Goal: Find specific page/section: Find specific page/section

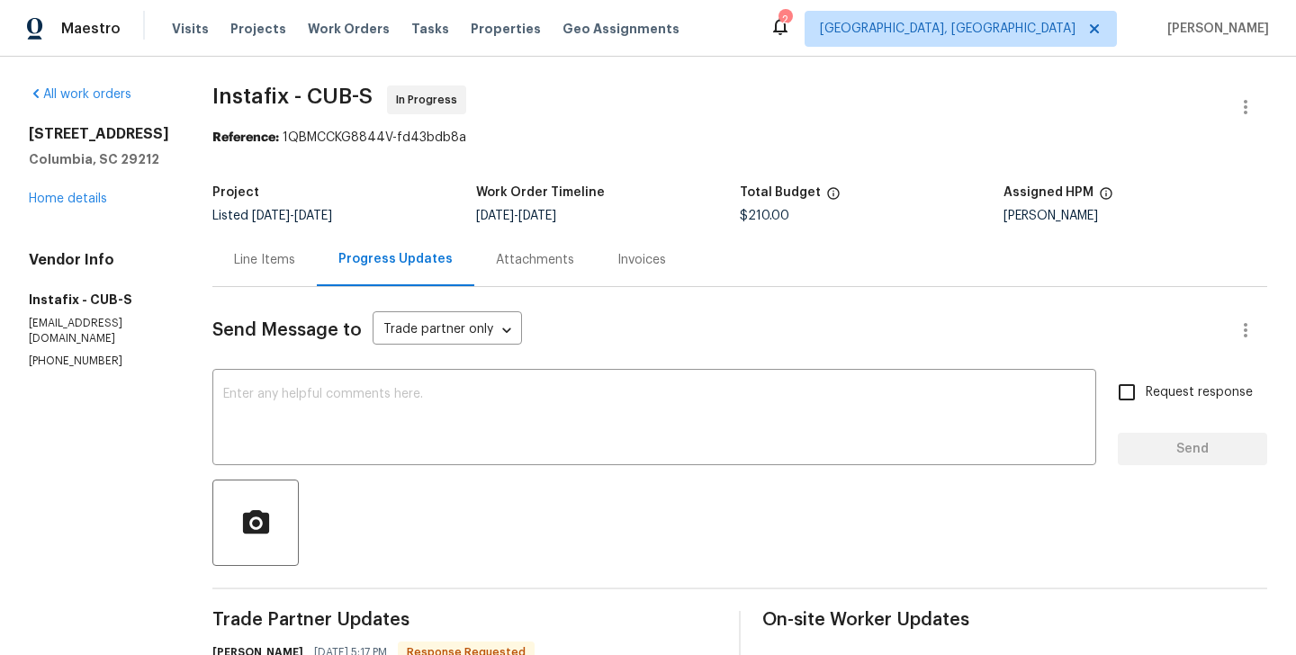
click at [259, 244] on div "Line Items" at bounding box center [264, 259] width 104 height 53
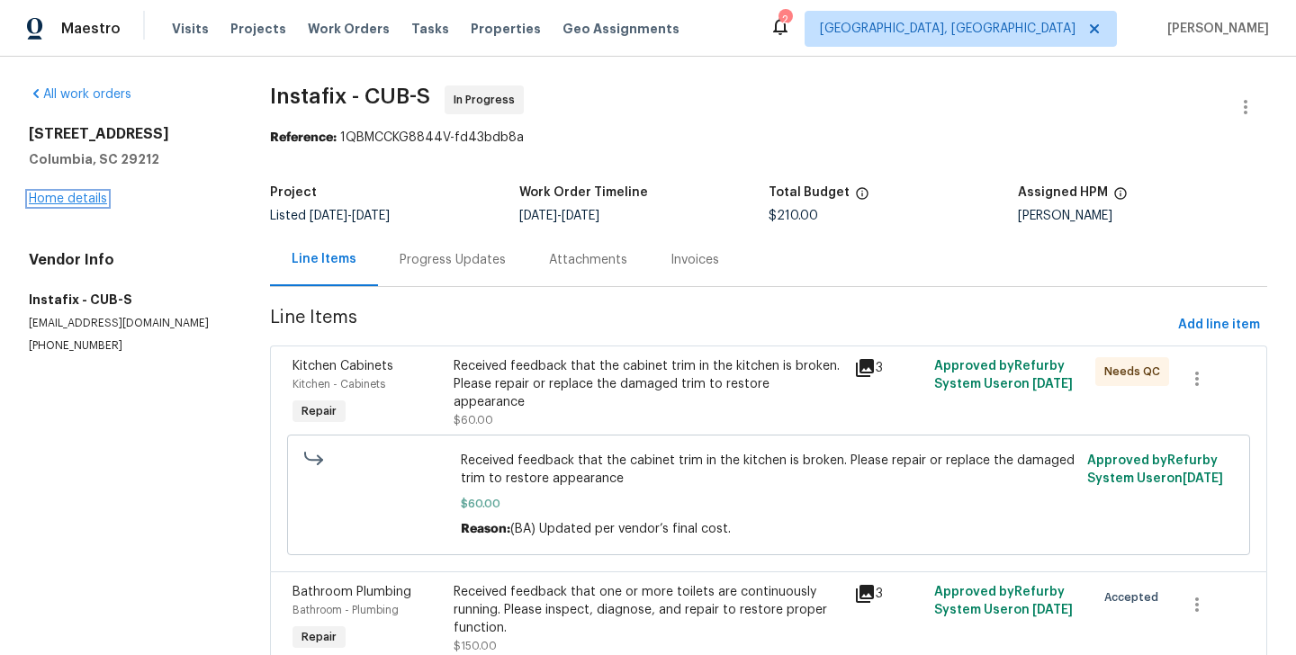
click at [90, 197] on link "Home details" at bounding box center [68, 199] width 78 height 13
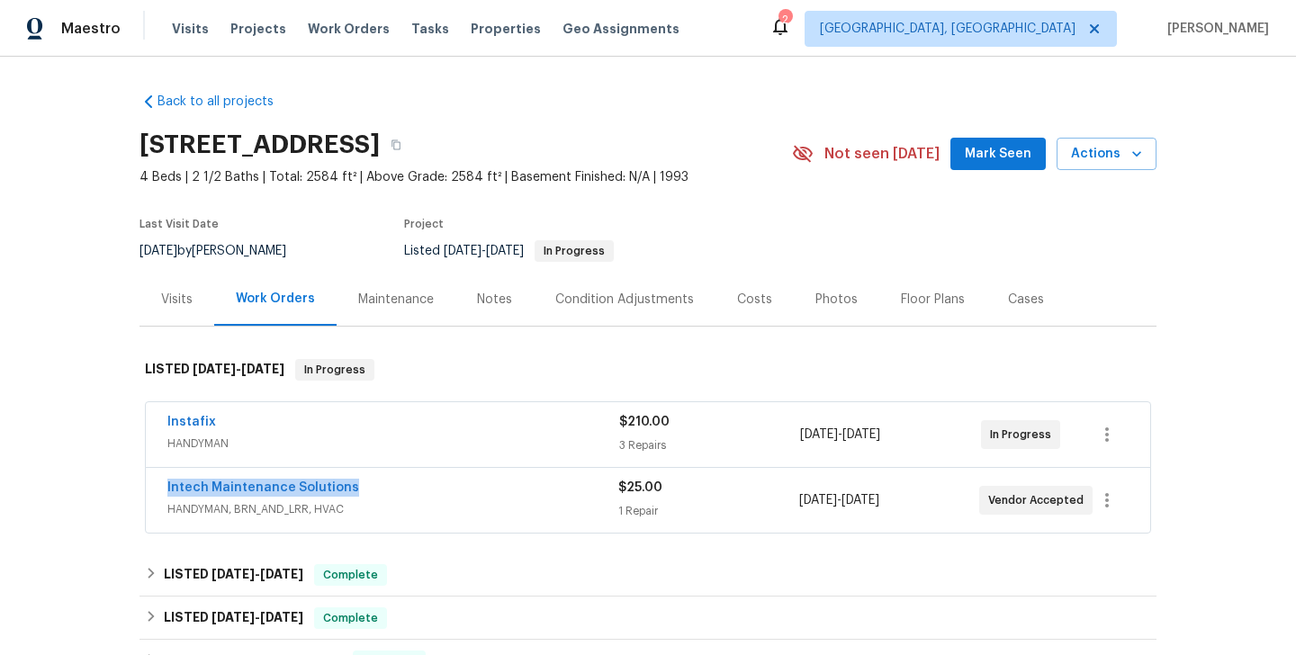
drag, startPoint x: 368, startPoint y: 481, endPoint x: 158, endPoint y: 482, distance: 209.7
click at [158, 482] on div "Intech Maintenance Solutions HANDYMAN, BRN_AND_LRR, HVAC $25.00 1 Repair [DATE]…" at bounding box center [648, 500] width 1004 height 65
copy link "Intech Maintenance Solutions"
